Goal: Communication & Community: Ask a question

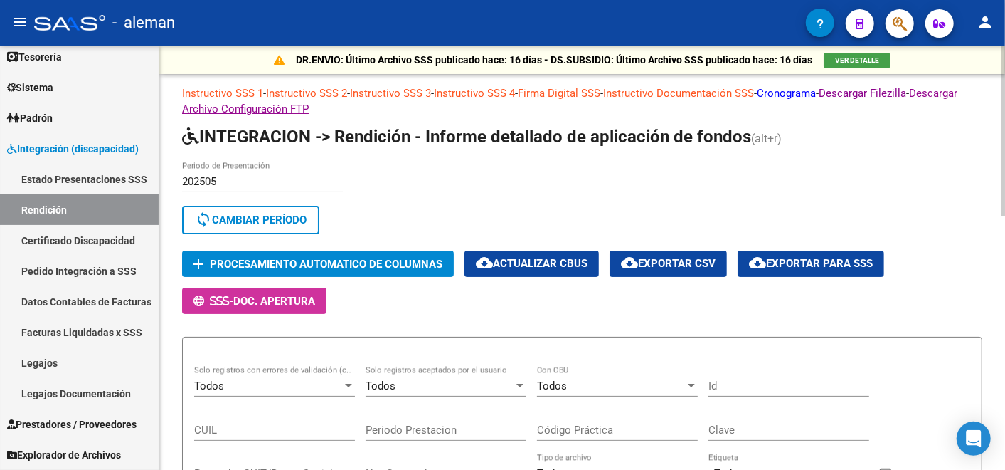
scroll to position [282, 0]
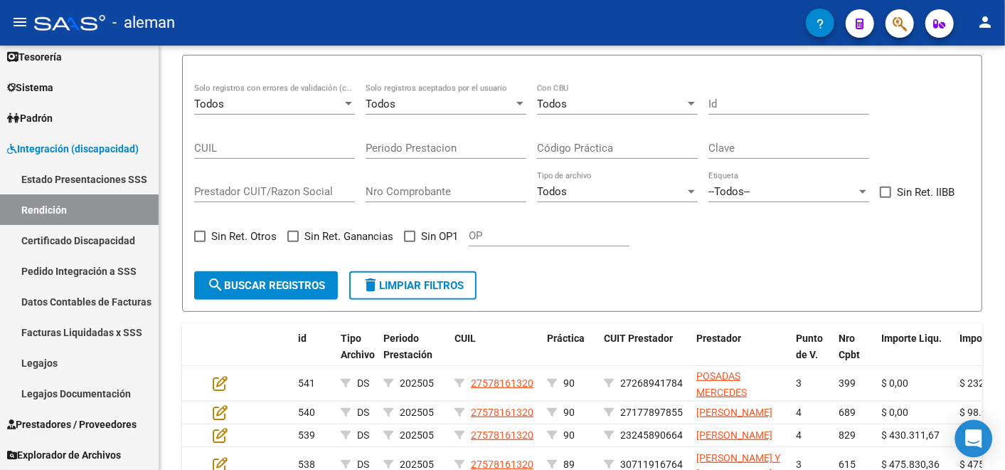
click at [978, 435] on icon "Open Intercom Messenger" at bounding box center [973, 438] width 16 height 18
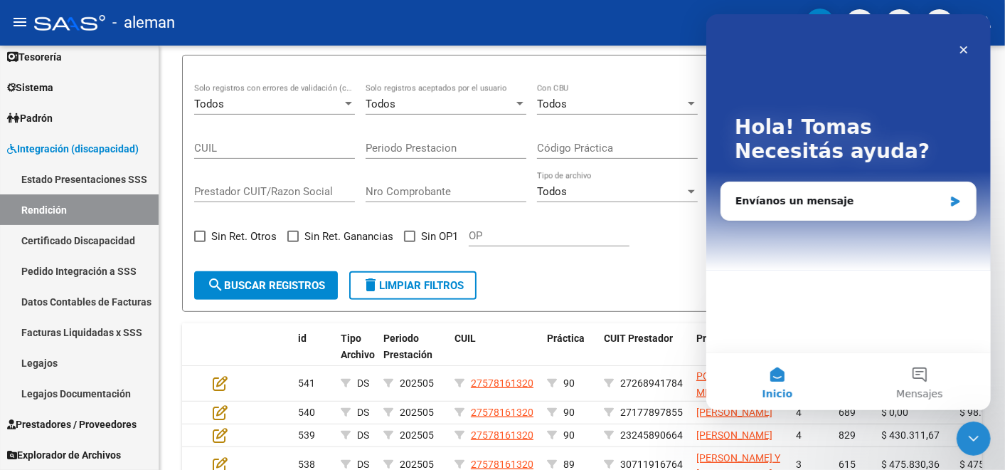
scroll to position [0, 0]
click at [823, 195] on div "Envíanos un mensaje" at bounding box center [839, 201] width 208 height 15
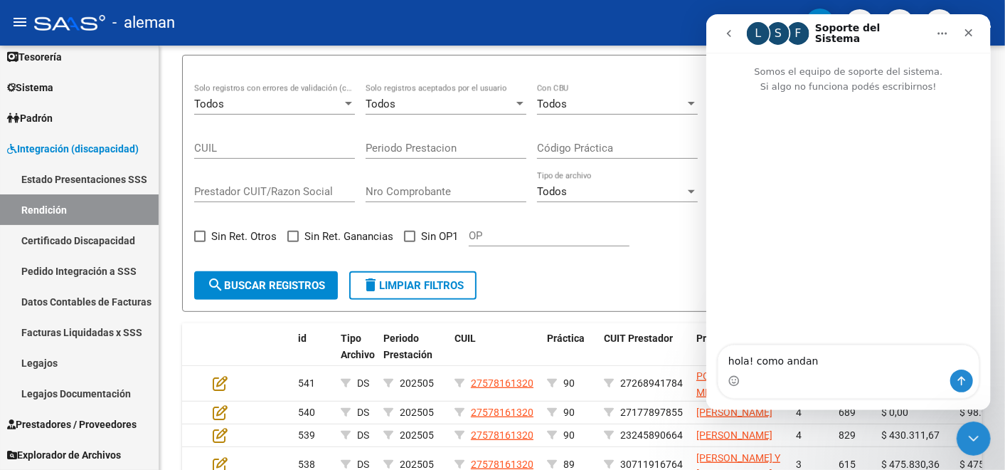
type textarea "hola! como andan?"
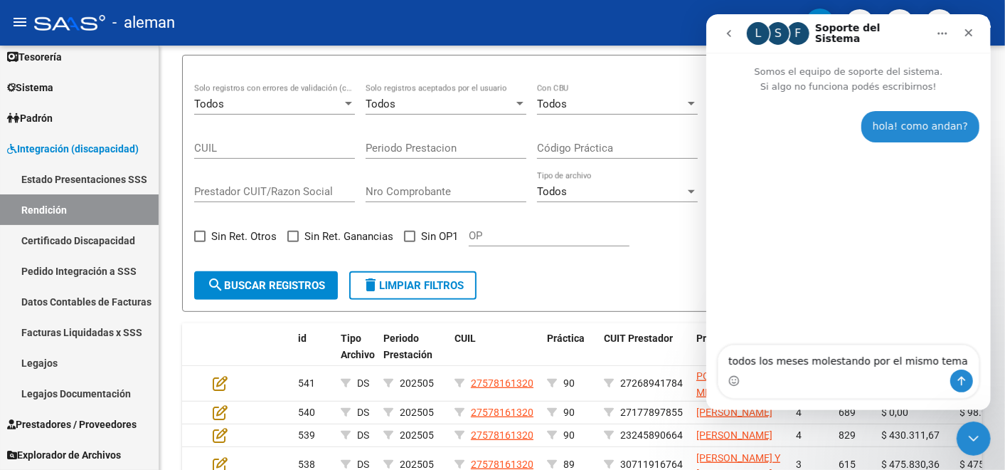
type textarea "todos los meses molestando por el mismo tema je"
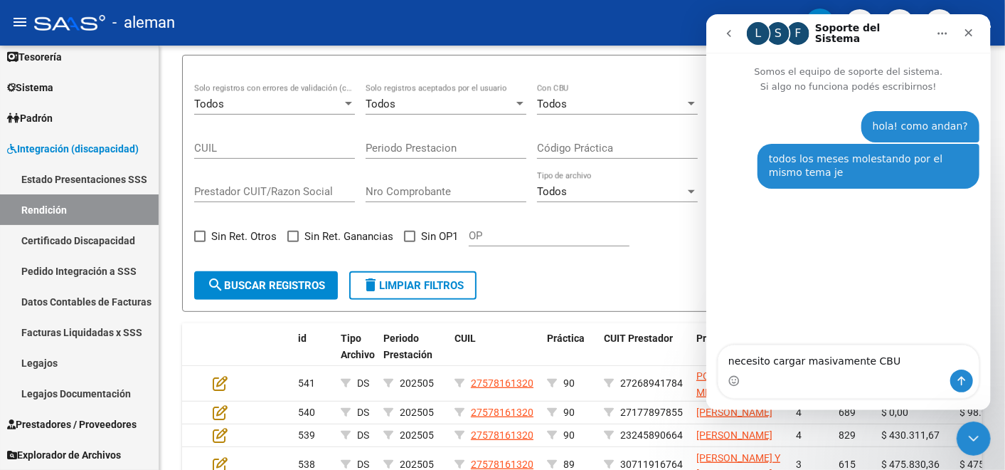
type textarea "necesito cargar masivamente CBUs"
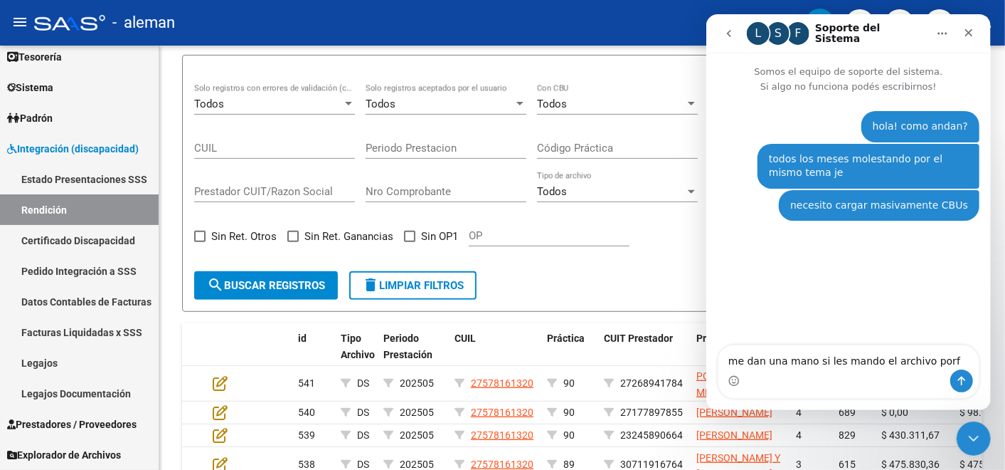
type textarea "me dan una mano si les mando el archivo porfi"
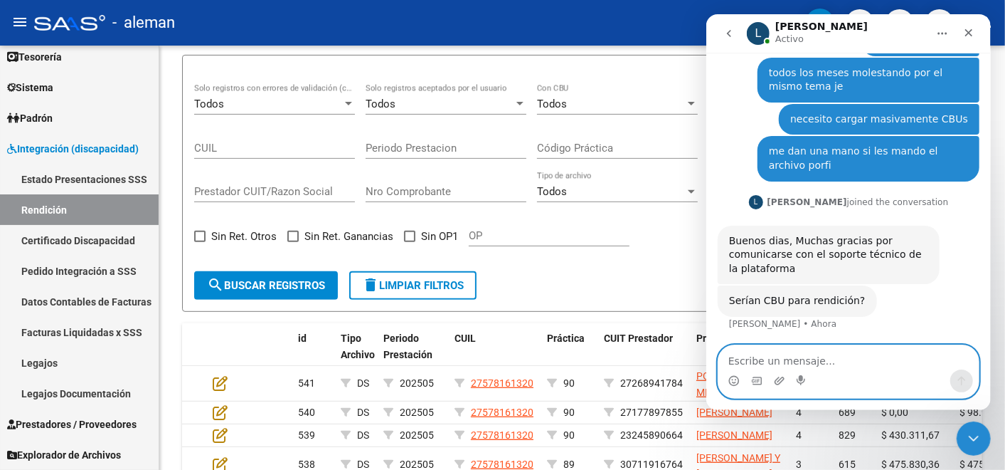
scroll to position [86, 0]
type textarea "sii"
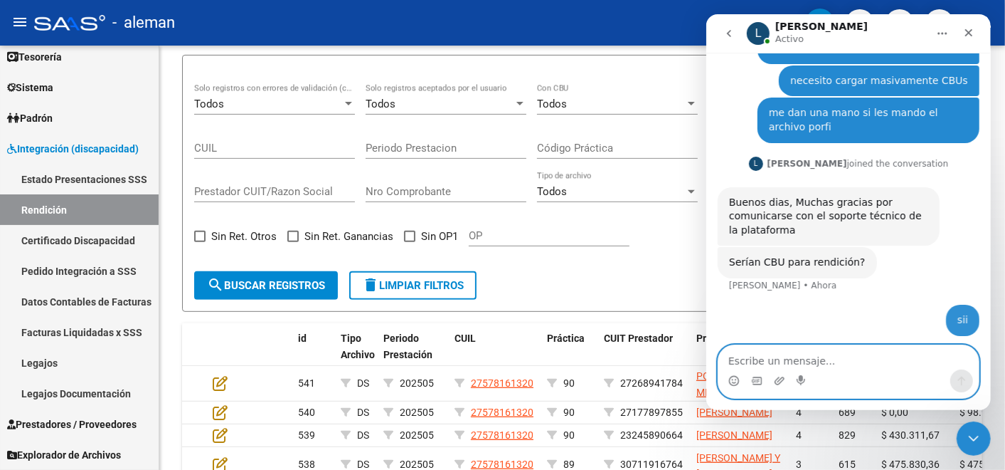
scroll to position [129, 0]
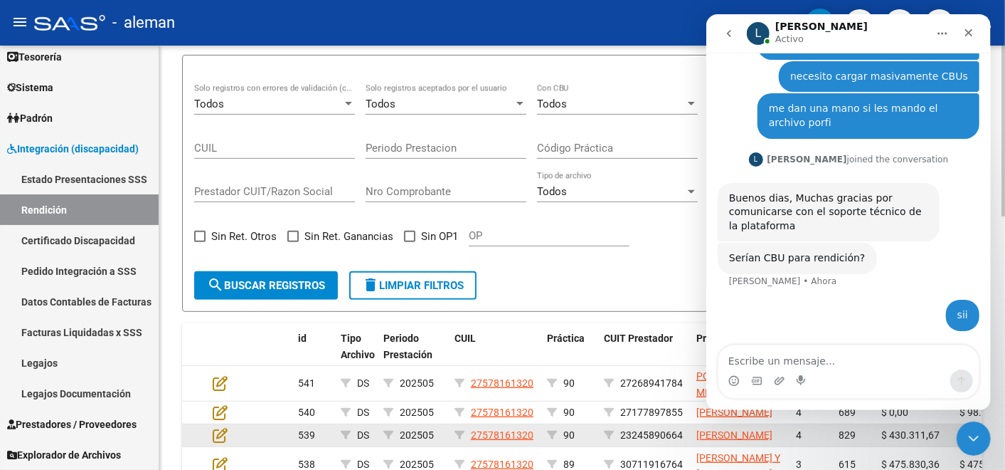
click at [423, 469] on html "menu - aleman person Firma Express Inicio Calendario SSS Instructivos Contacto …" at bounding box center [502, 235] width 1005 height 470
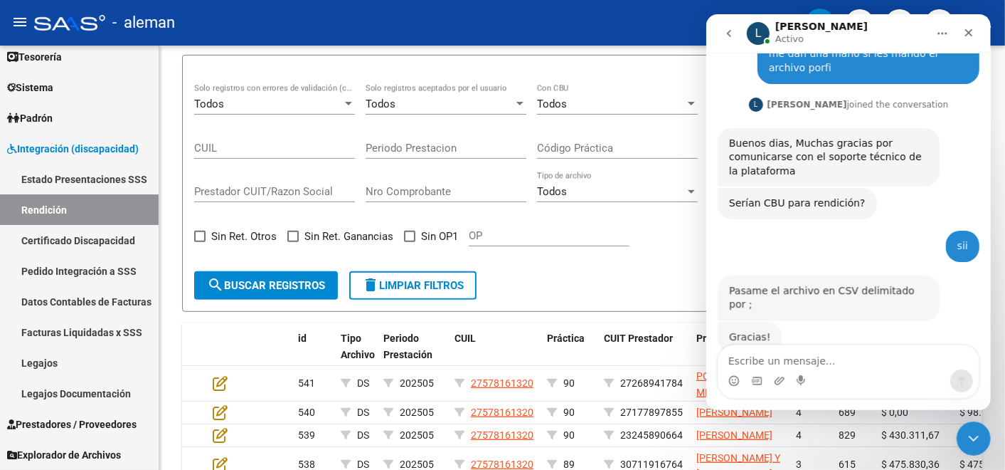
scroll to position [203, 0]
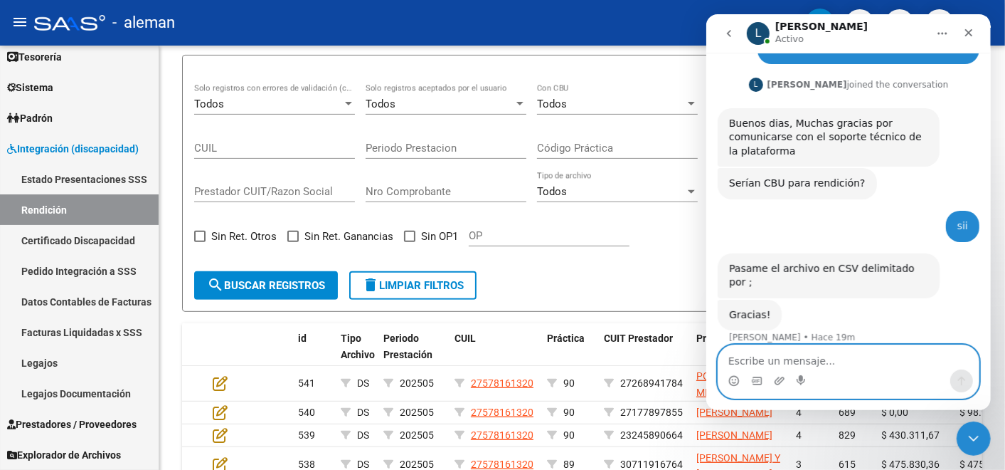
click at [827, 357] on textarea "Escribe un mensaje..." at bounding box center [848, 357] width 260 height 24
type textarea "[PERSON_NAME]"
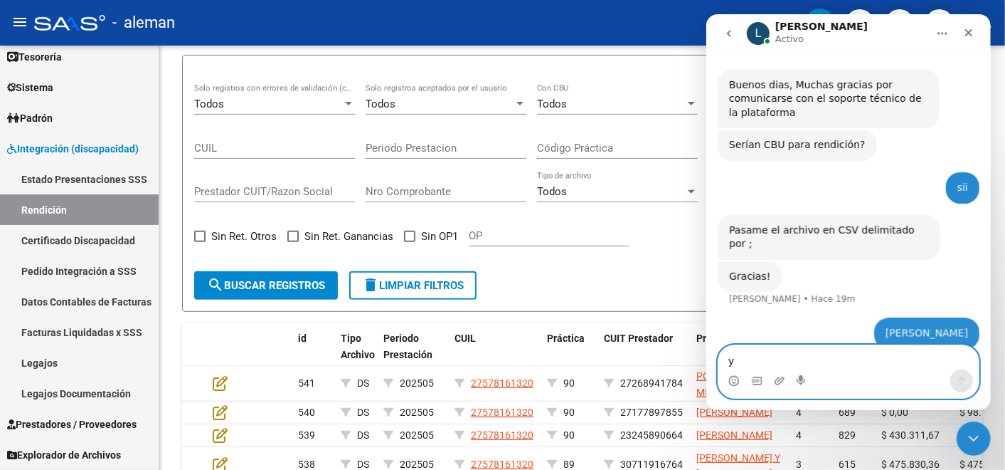
scroll to position [245, 0]
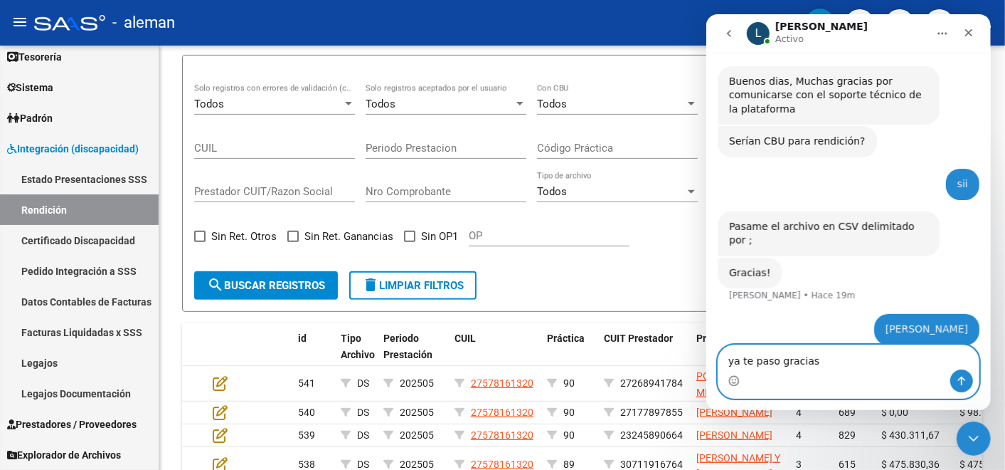
type textarea "ya te paso graciass"
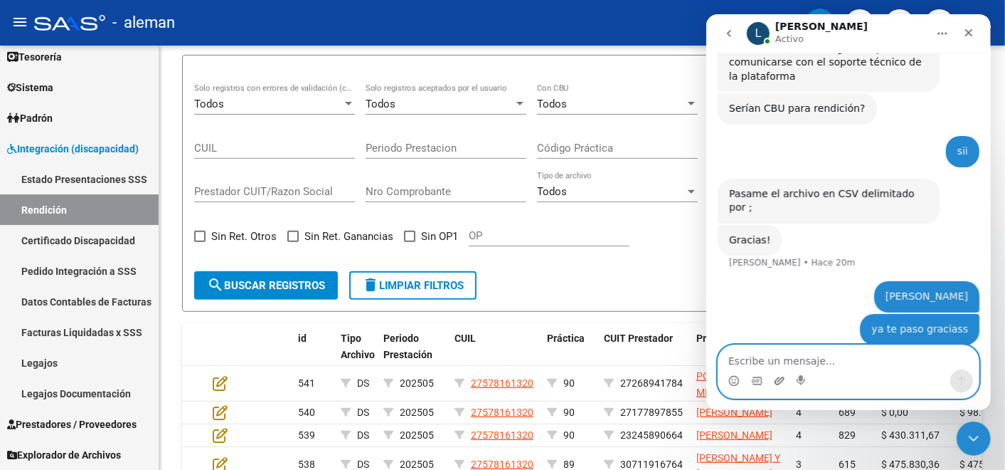
click at [776, 377] on icon "Adjuntar un archivo" at bounding box center [778, 380] width 11 height 11
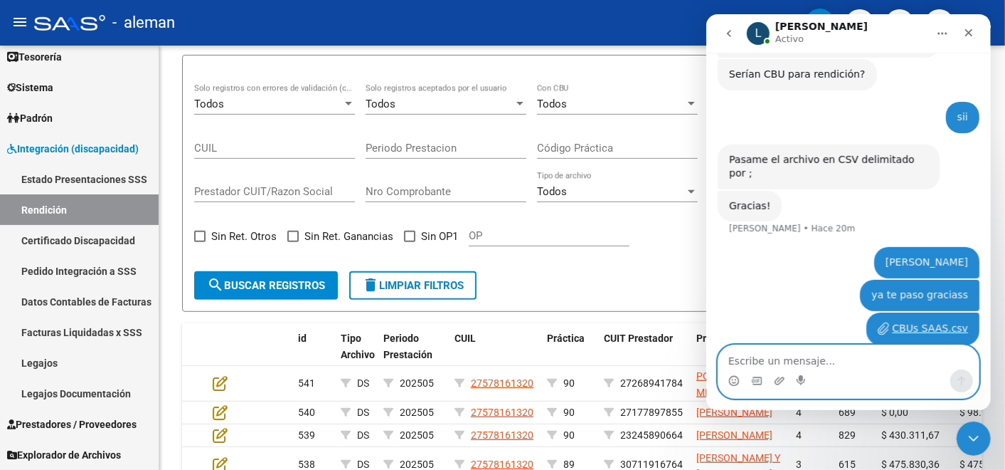
click at [836, 362] on textarea "Escribe un mensaje..." at bounding box center [848, 357] width 260 height 24
type textarea "me avisarias porfi cuando esta cargado?"
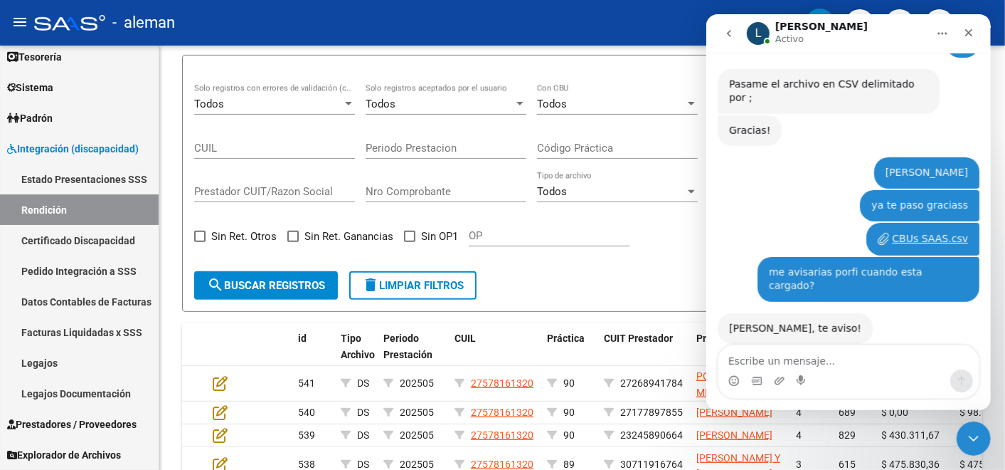
scroll to position [387, 0]
